Goal: Information Seeking & Learning: Learn about a topic

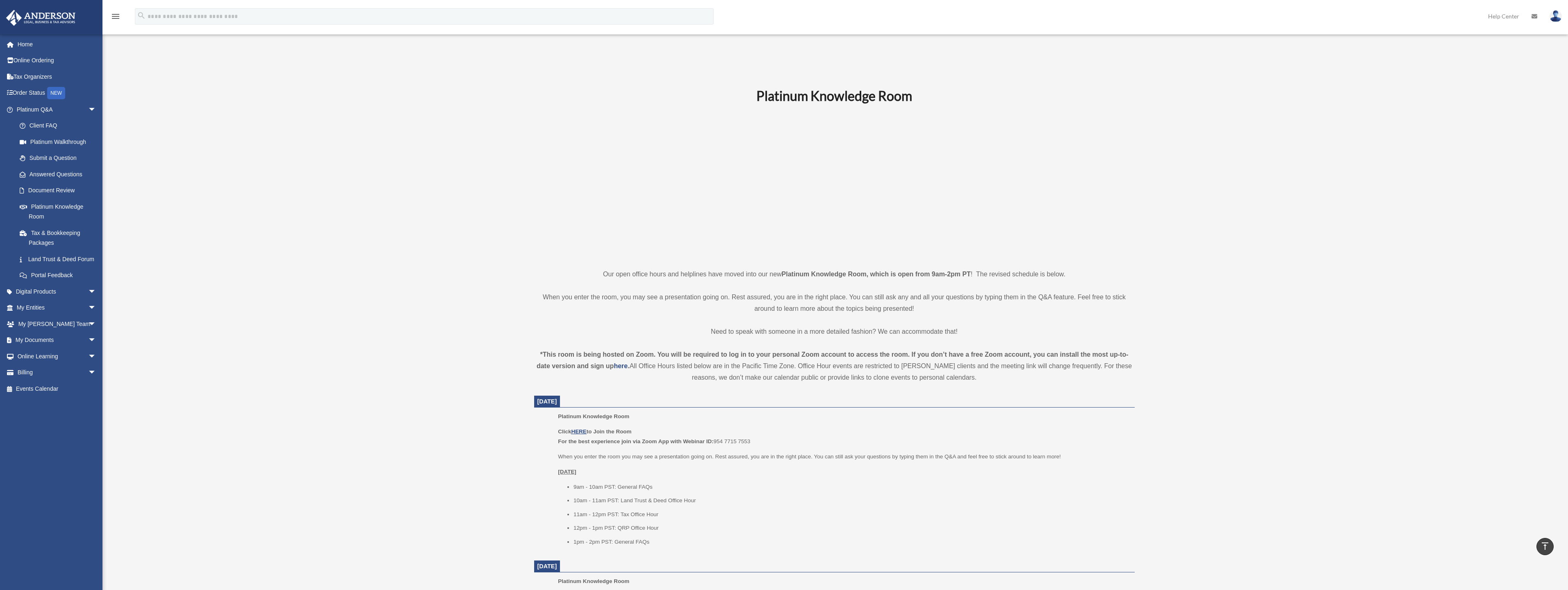
scroll to position [287, 0]
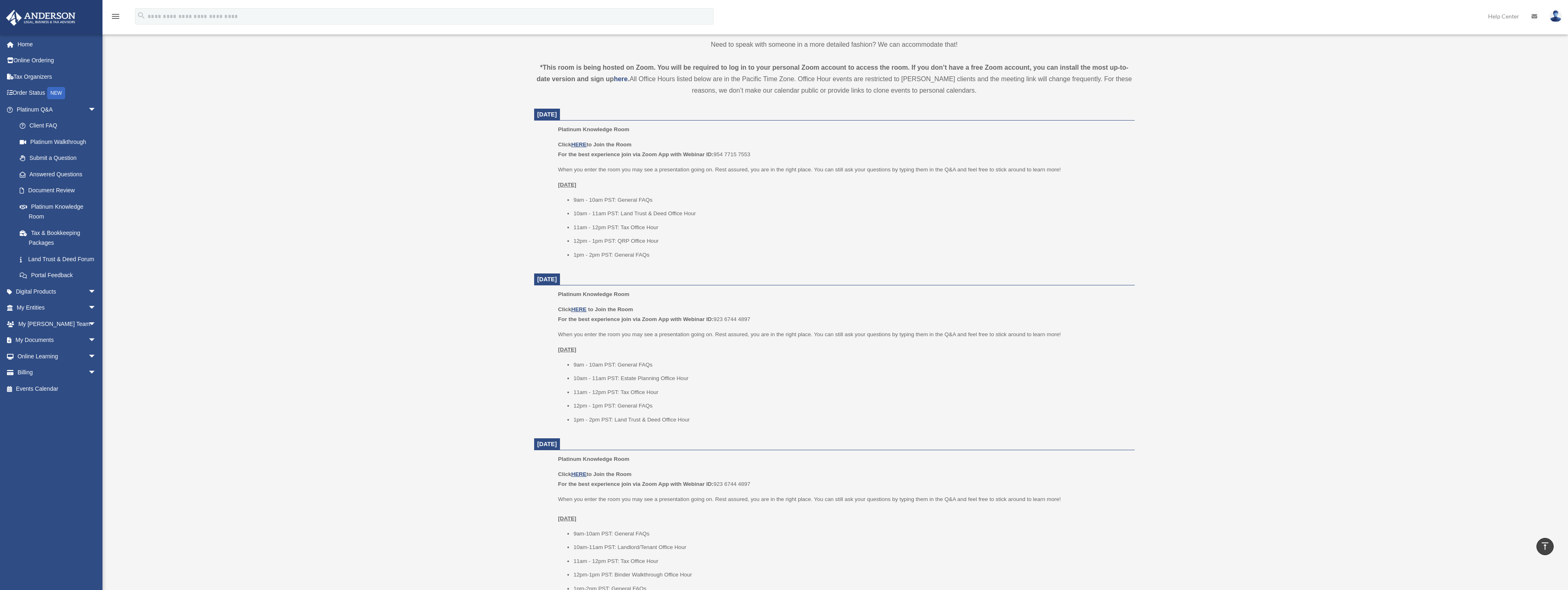
click at [584, 149] on p "Click HERE to Join the Room For the best experience join via Zoom App with Webi…" at bounding box center [843, 150] width 570 height 19
click at [583, 145] on u "HERE" at bounding box center [578, 144] width 15 height 6
click at [402, 97] on div "Platinum Knowledge Room rmiranda263@gmail.com Sign Out rmiranda263@gmail.com Ho…" at bounding box center [784, 363] width 1568 height 1175
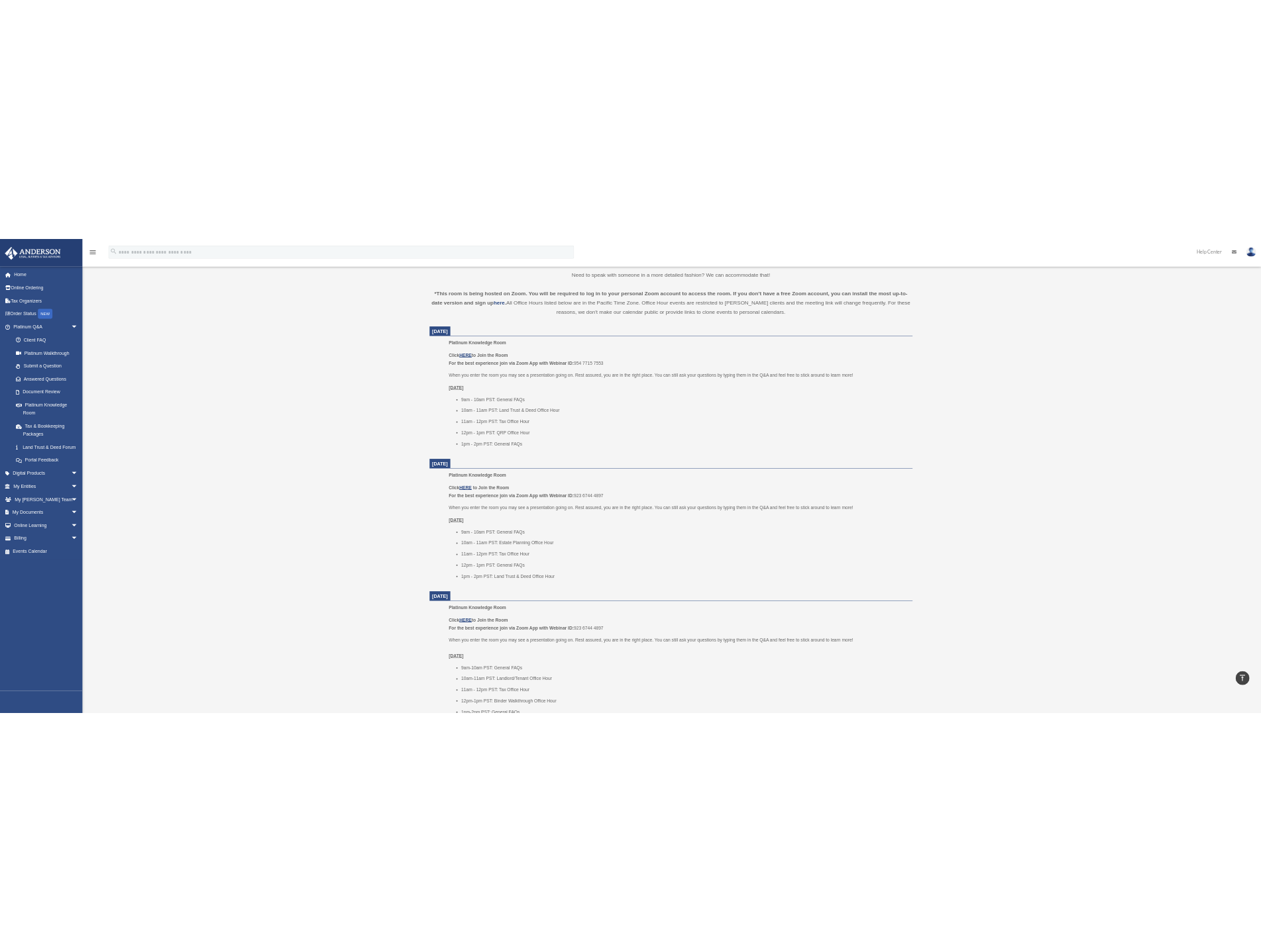
scroll to position [413, 0]
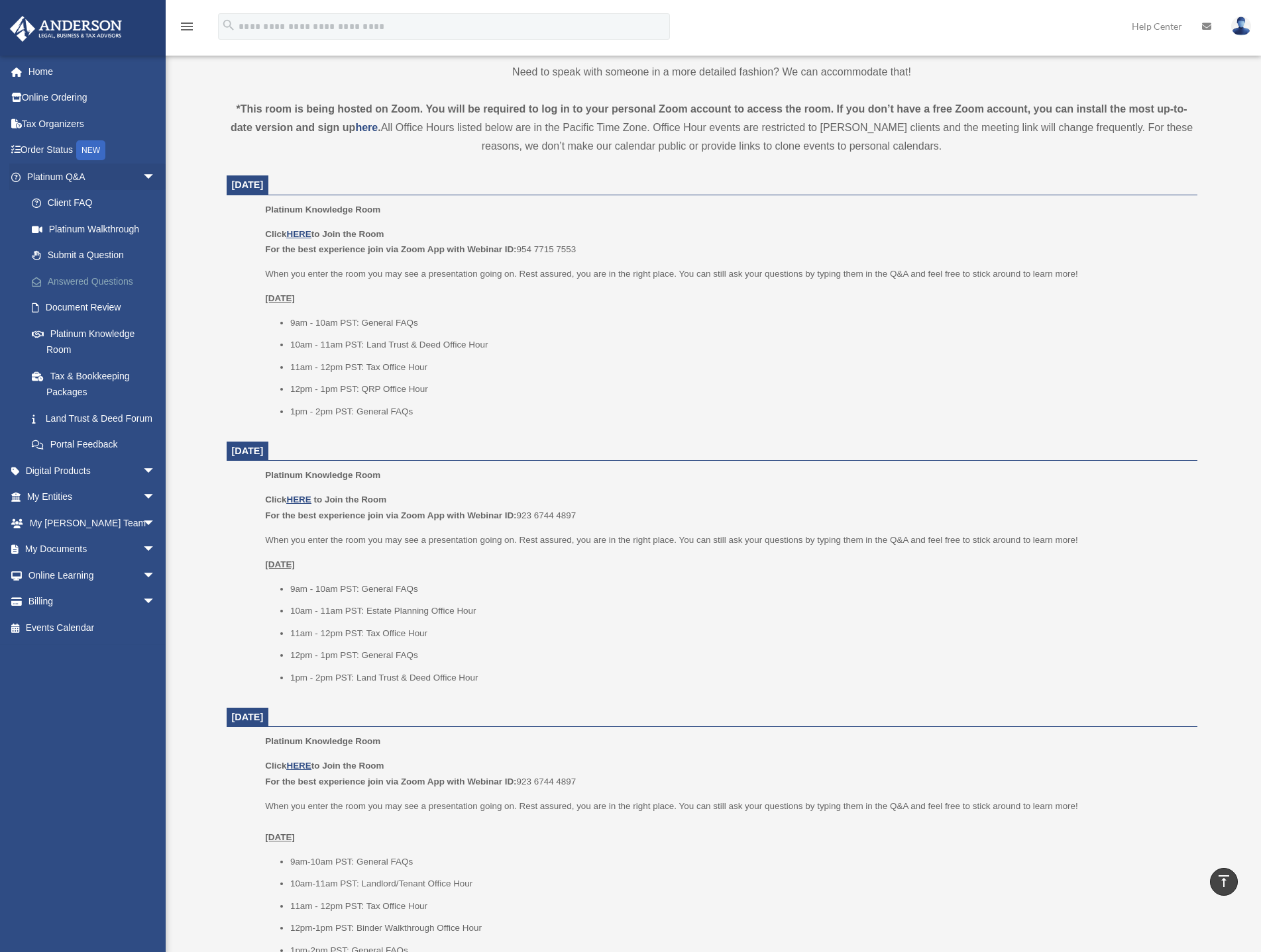
click at [90, 278] on link "Answered Questions" at bounding box center [97, 281] width 157 height 27
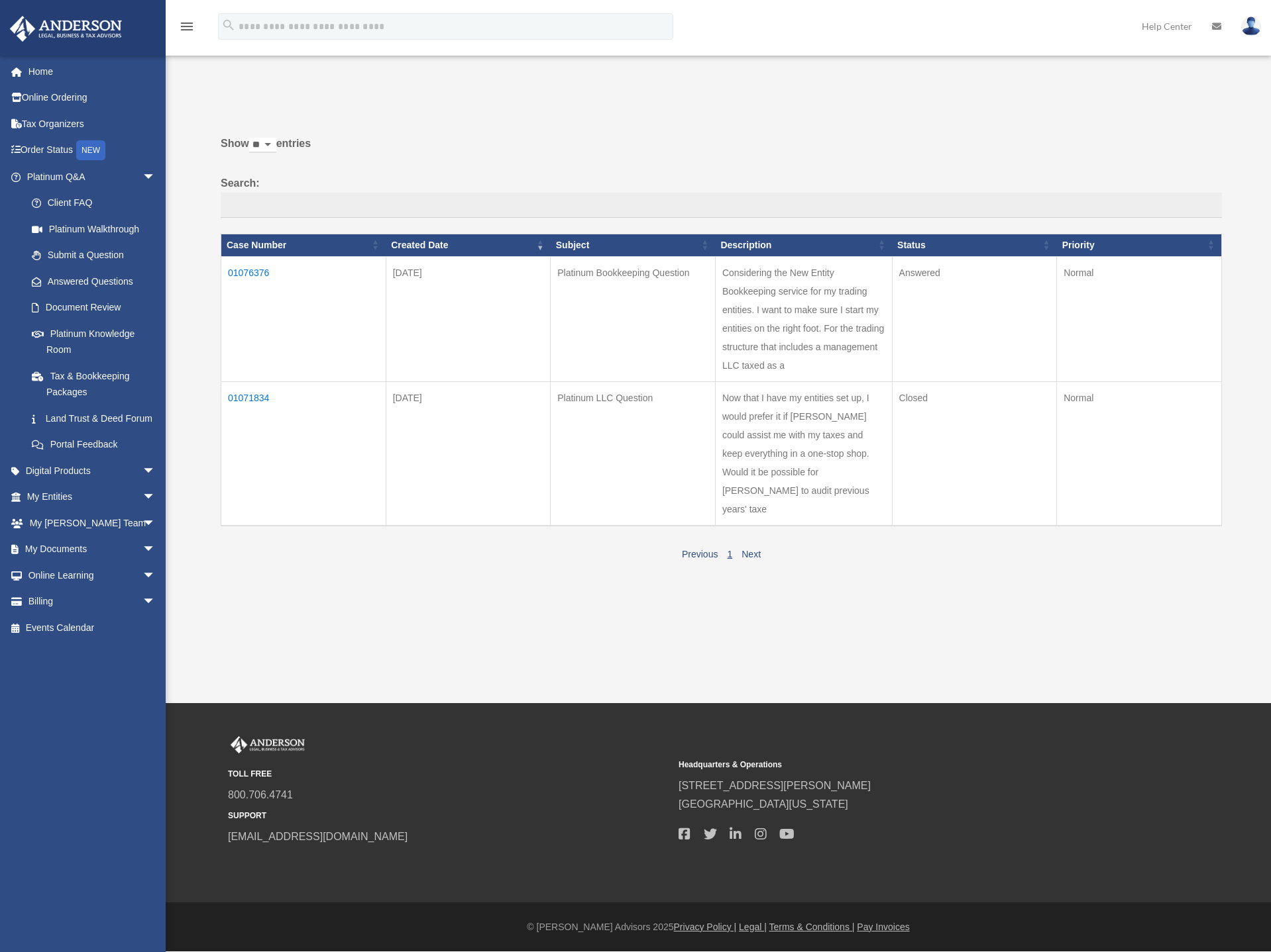
click at [255, 270] on td "01076376" at bounding box center [304, 319] width 165 height 125
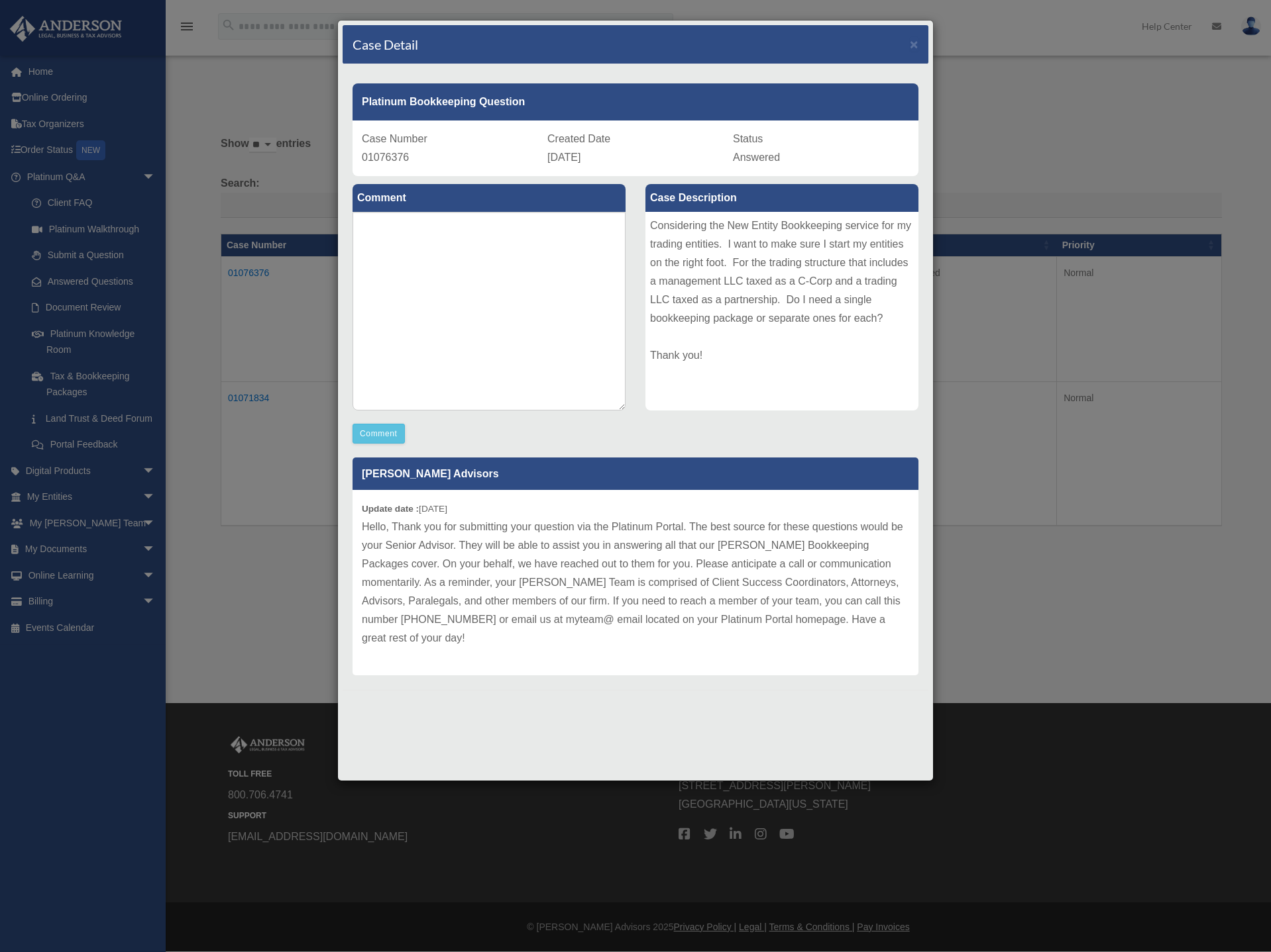
click at [1072, 629] on div "Case Detail × Platinum Bookkeeping Question Case Number 01076376 Created Date A…" at bounding box center [636, 476] width 1271 height 952
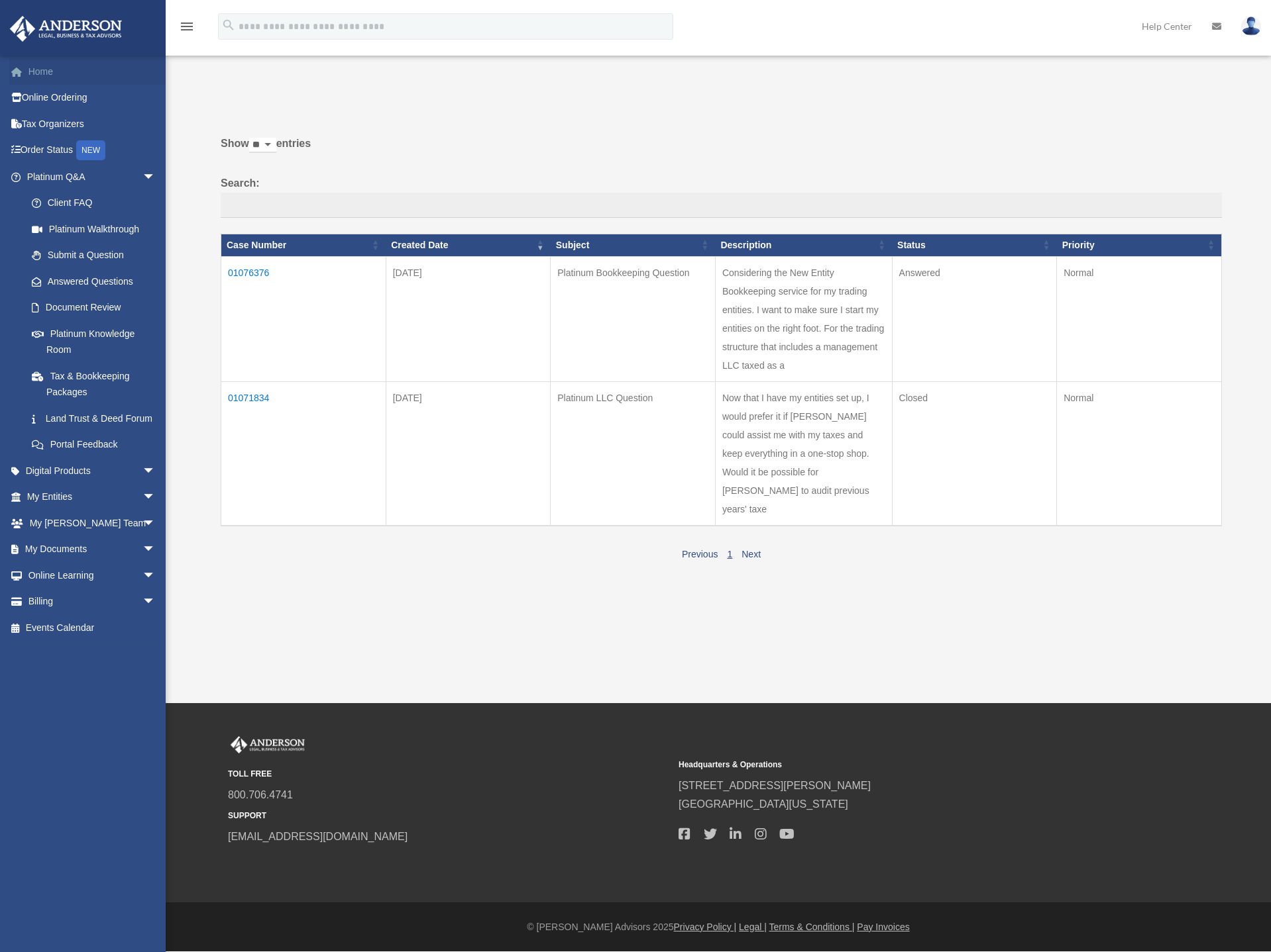
click at [44, 66] on link "Home" at bounding box center [91, 71] width 166 height 27
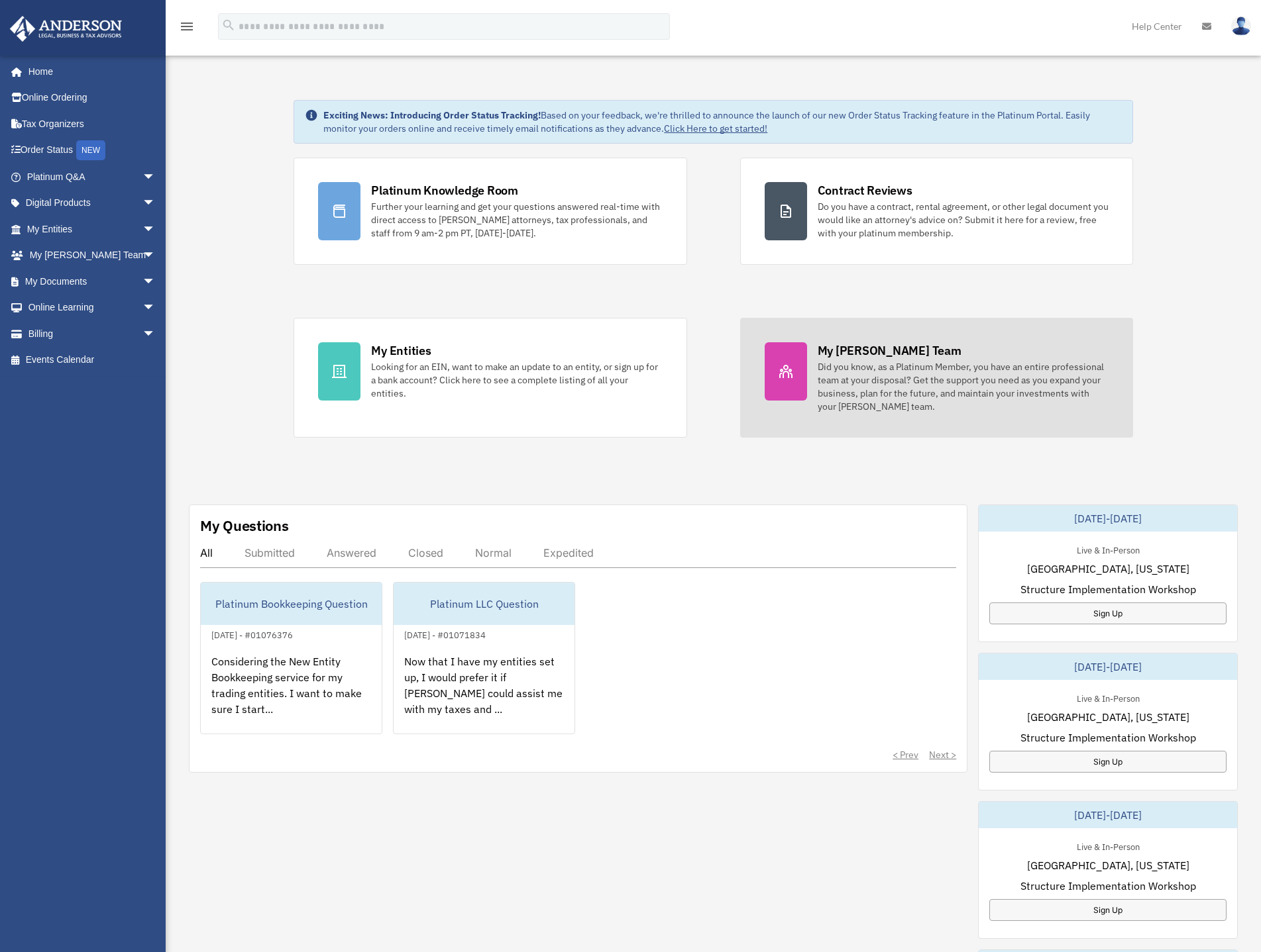
click at [964, 376] on div "Did you know, as a Platinum Member, you have an entire professional team at you…" at bounding box center [963, 387] width 291 height 53
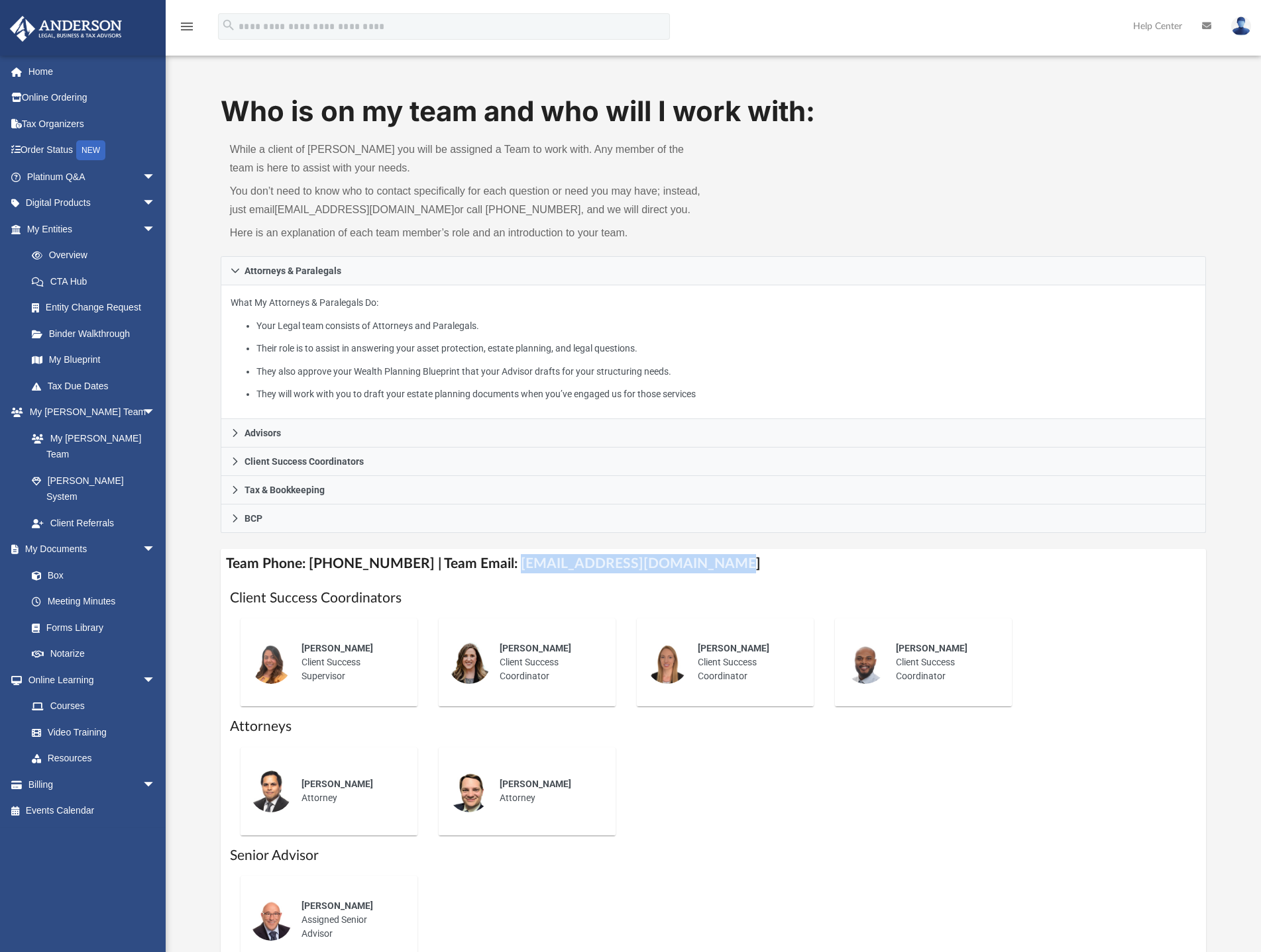
drag, startPoint x: 691, startPoint y: 562, endPoint x: 492, endPoint y: 571, distance: 199.2
click at [492, 571] on h4 "Team Phone: (725) 208-3141 | Team Email: myteam@andersonadvisors.com" at bounding box center [713, 564] width 986 height 30
copy h4 "myteam@andersonadvisors.com"
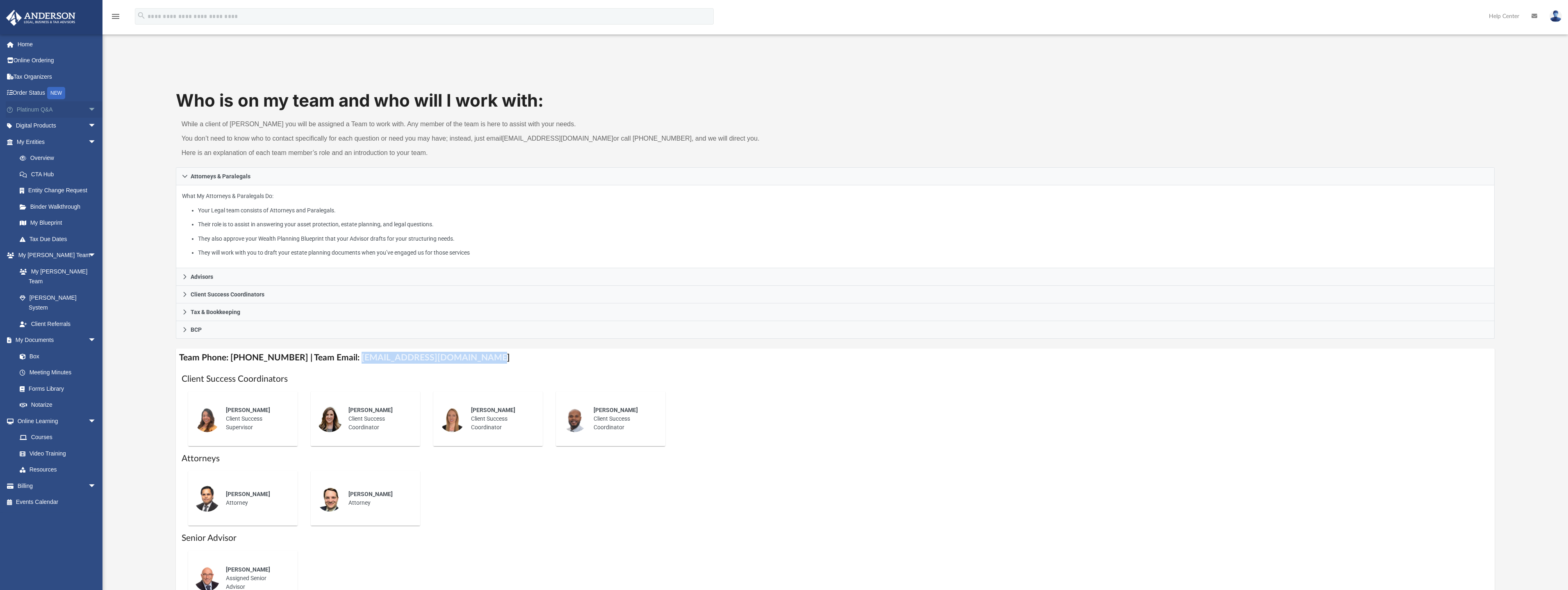
click at [33, 108] on link "Platinum Q&A arrow_drop_down" at bounding box center [57, 109] width 103 height 16
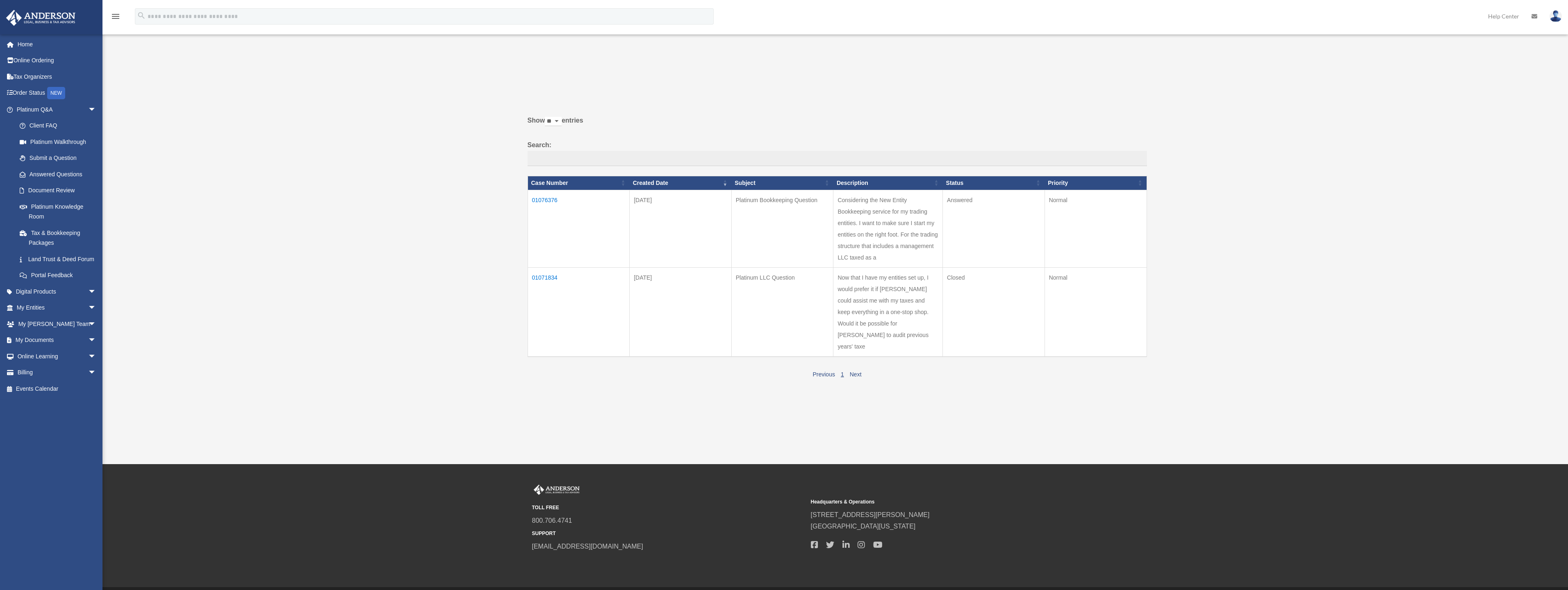
click at [553, 276] on td "01071834" at bounding box center [579, 312] width 102 height 90
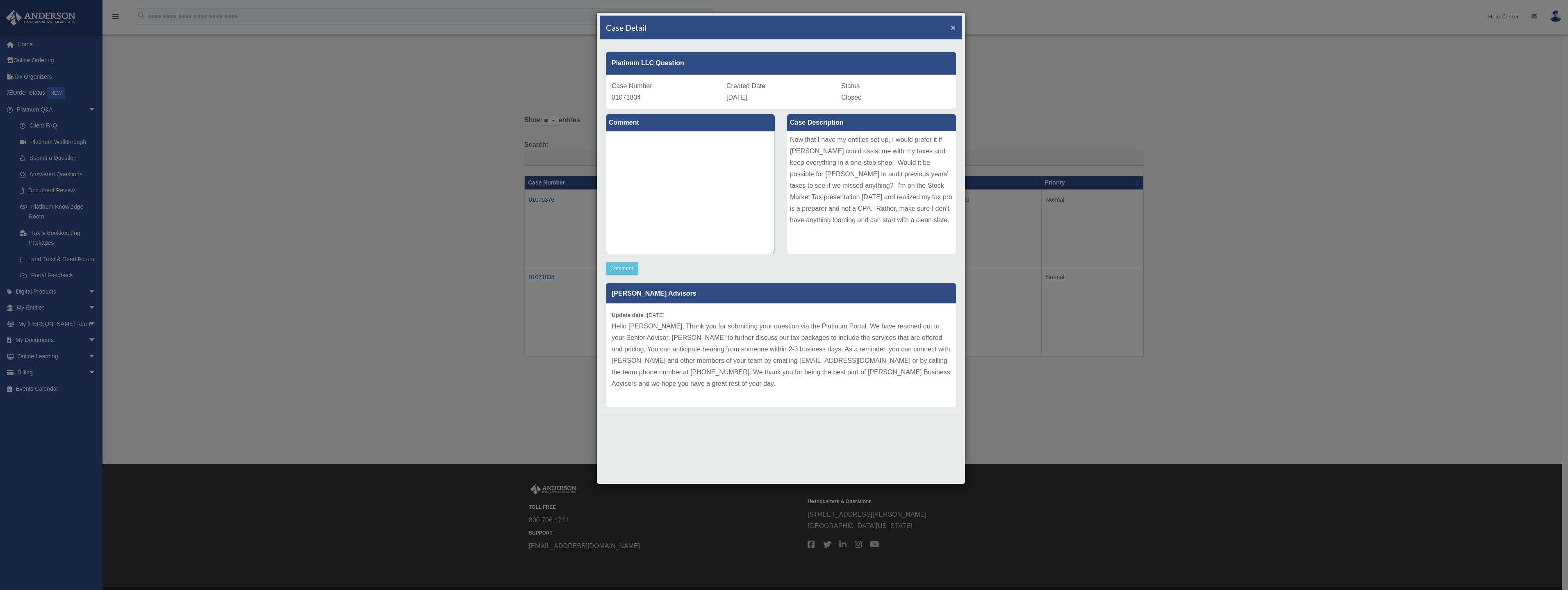
click at [953, 27] on span "×" at bounding box center [953, 27] width 5 height 9
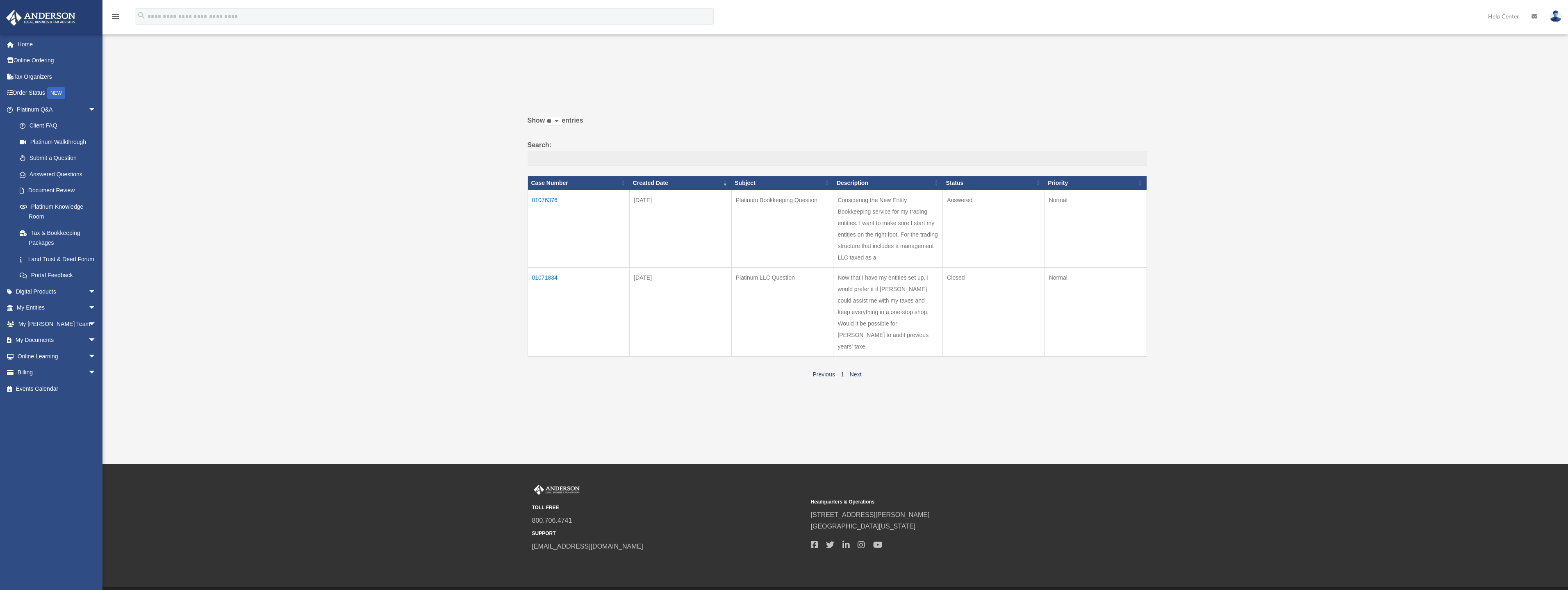
click at [882, 303] on td "Now that I have my entities set up, I would prefer it if Anderson could assist …" at bounding box center [888, 312] width 110 height 90
click at [539, 277] on td "01071834" at bounding box center [579, 312] width 102 height 90
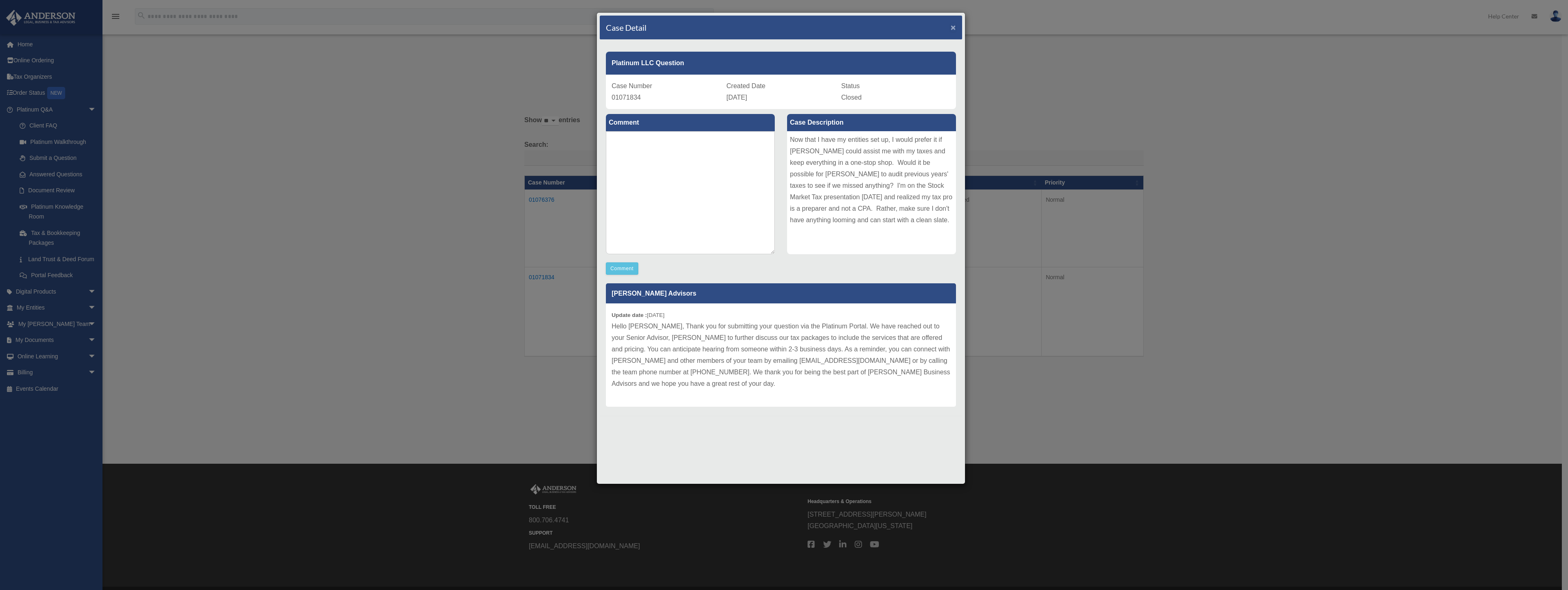
click at [953, 26] on span "×" at bounding box center [953, 27] width 5 height 9
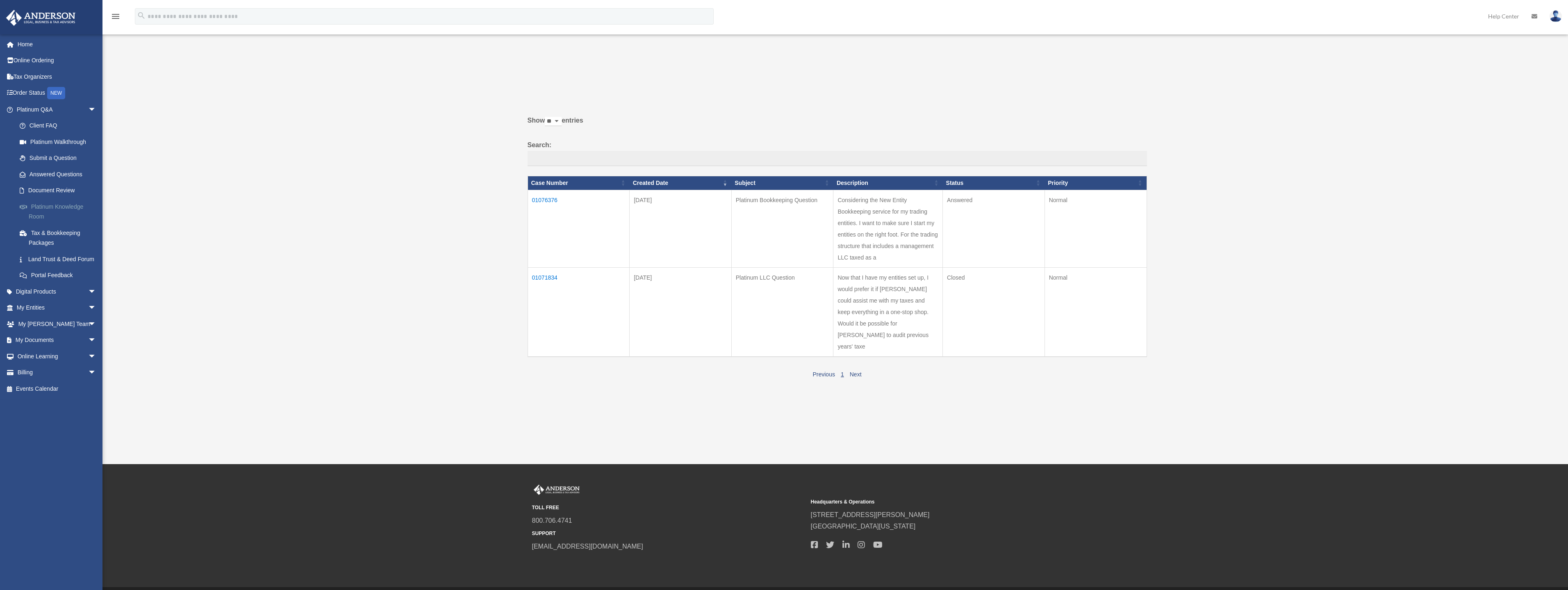
click at [41, 213] on link "Platinum Knowledge Room" at bounding box center [60, 211] width 97 height 26
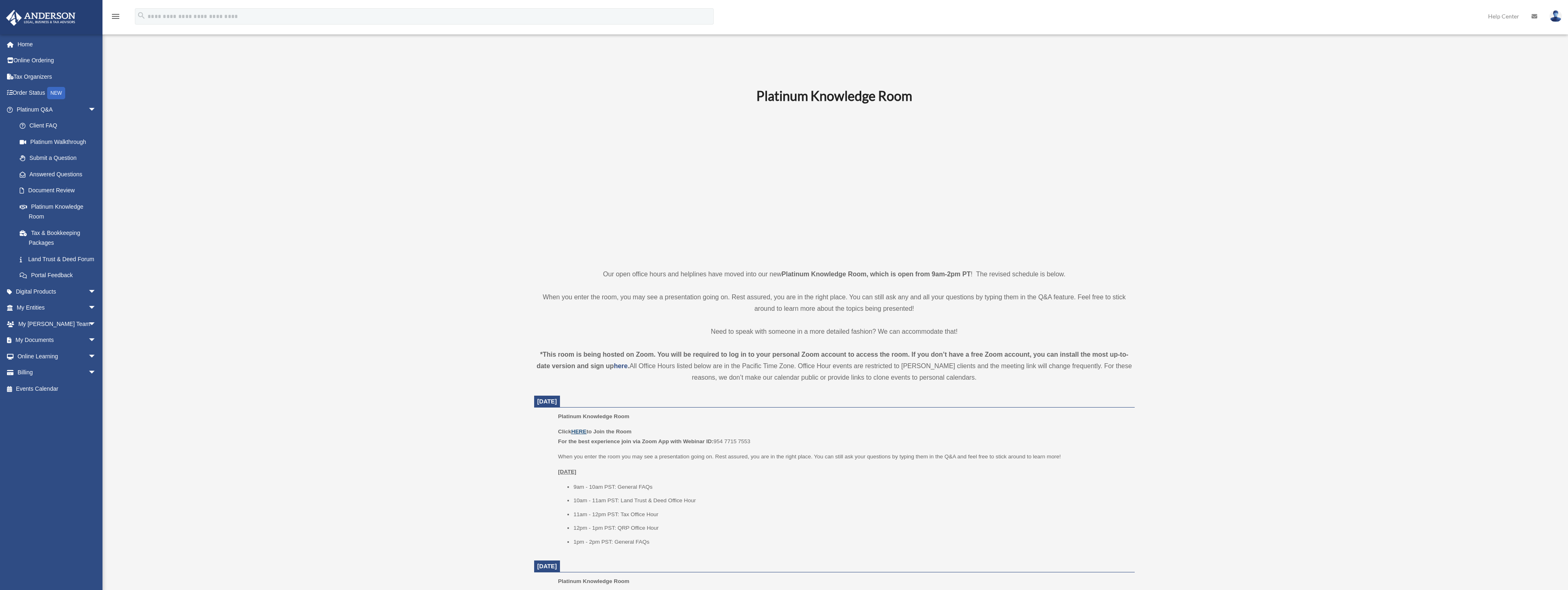
click at [584, 431] on u "HERE" at bounding box center [578, 432] width 15 height 6
